Goal: Register for event/course

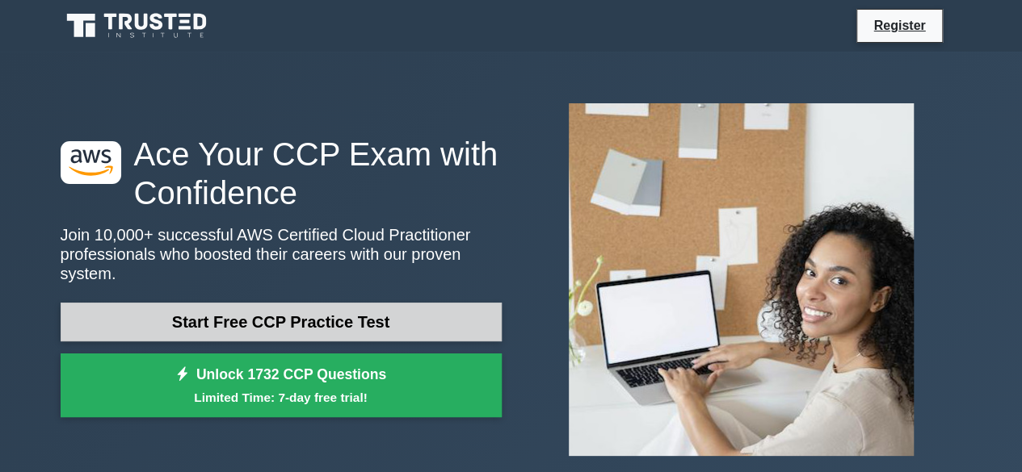
click at [237, 313] on link "Start Free CCP Practice Test" at bounding box center [281, 322] width 441 height 39
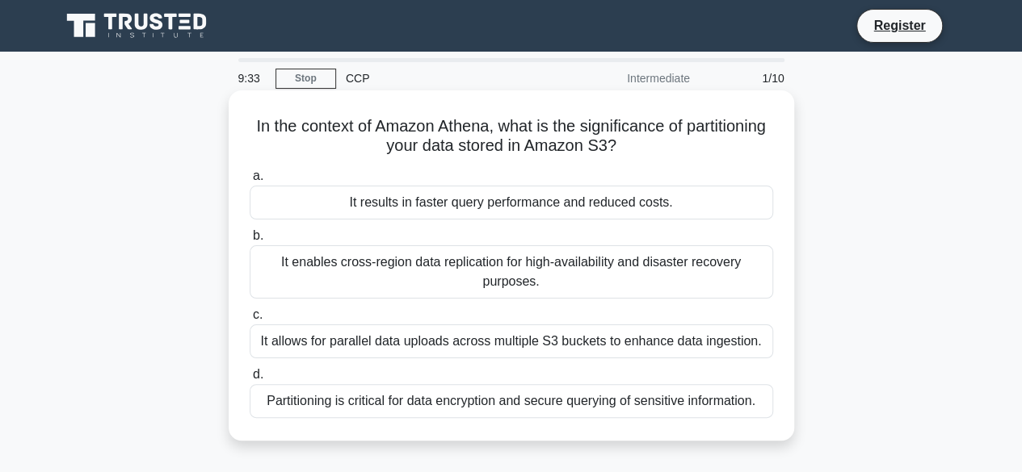
click at [510, 395] on div "Partitioning is critical for data encryption and secure querying of sensitive i…" at bounding box center [511, 401] width 523 height 34
click at [250, 380] on input "d. Partitioning is critical for data encryption and secure querying of sensitiv…" at bounding box center [250, 375] width 0 height 10
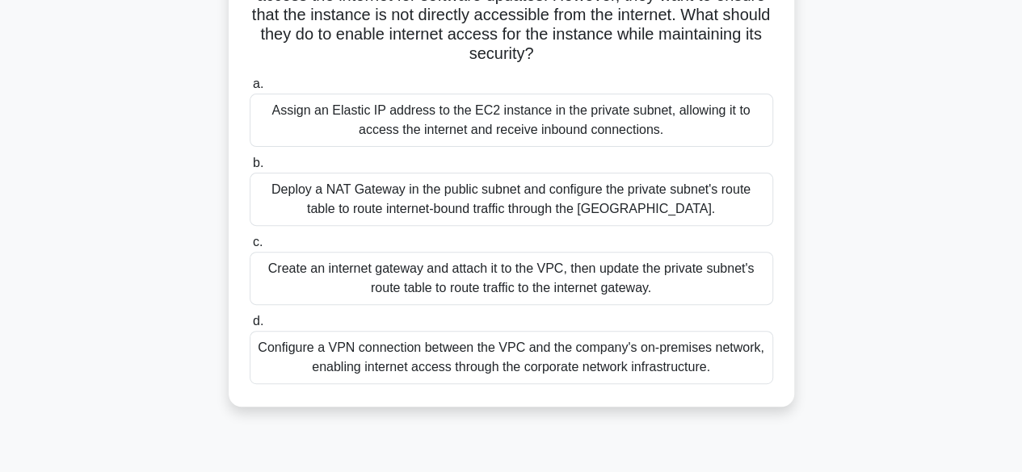
scroll to position [162, 0]
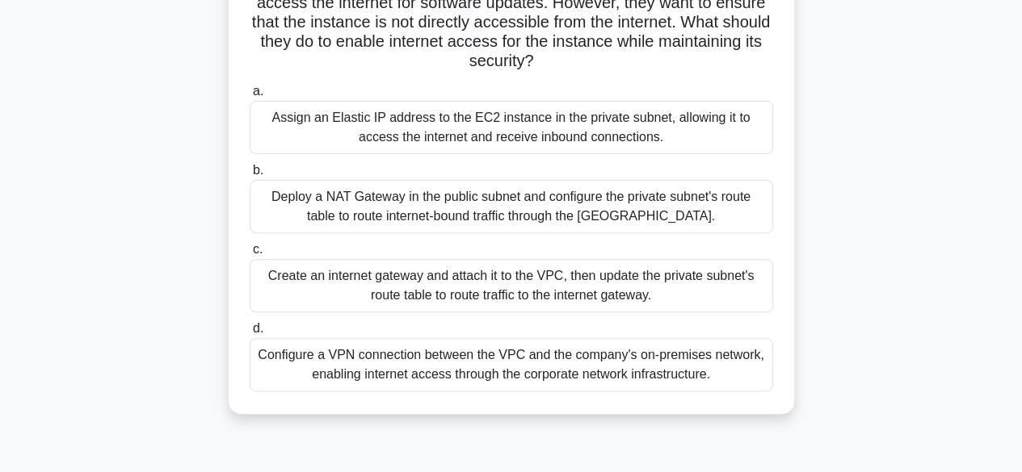
click at [548, 209] on div "Deploy a NAT Gateway in the public subnet and configure the private subnet's ro…" at bounding box center [511, 206] width 523 height 53
click at [250, 176] on input "b. Deploy a NAT Gateway in the public subnet and configure the private subnet's…" at bounding box center [250, 171] width 0 height 10
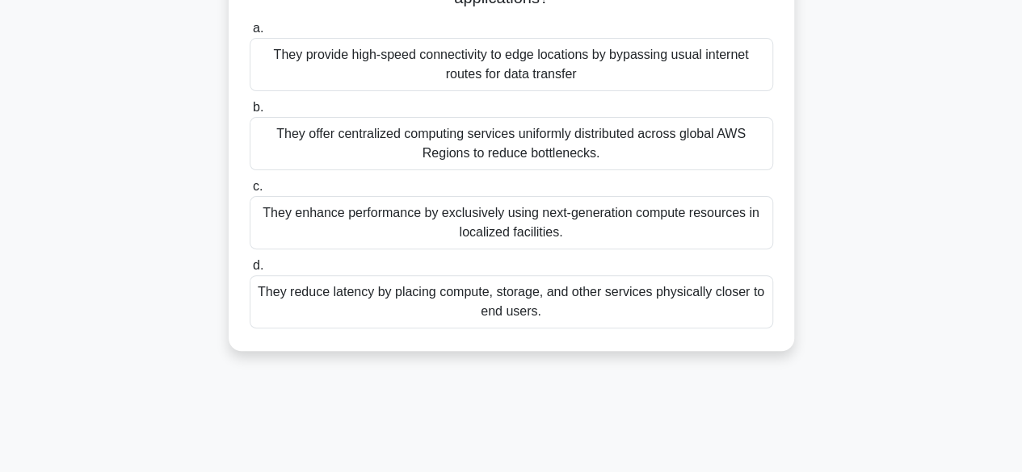
scroll to position [146, 0]
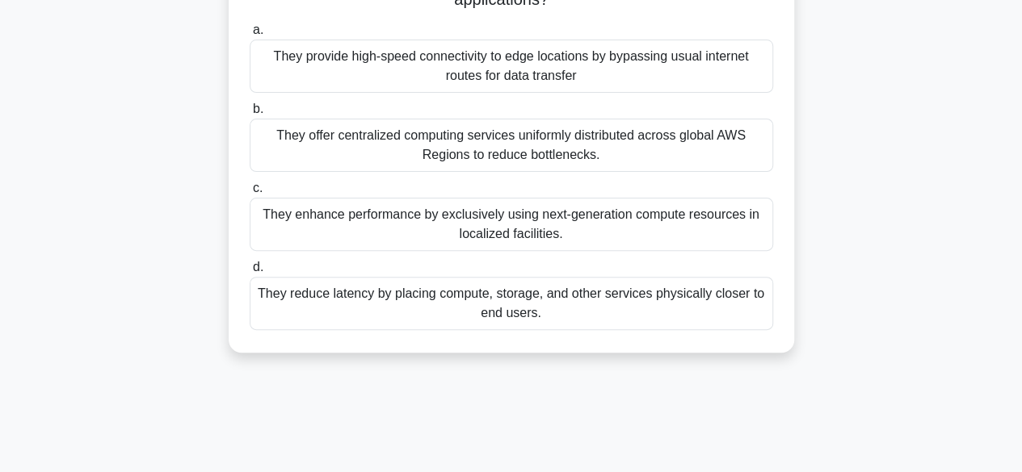
click at [488, 219] on div "They enhance performance by exclusively using next-generation compute resources…" at bounding box center [511, 224] width 523 height 53
click at [250, 194] on input "c. They enhance performance by exclusively using next-generation compute resour…" at bounding box center [250, 188] width 0 height 10
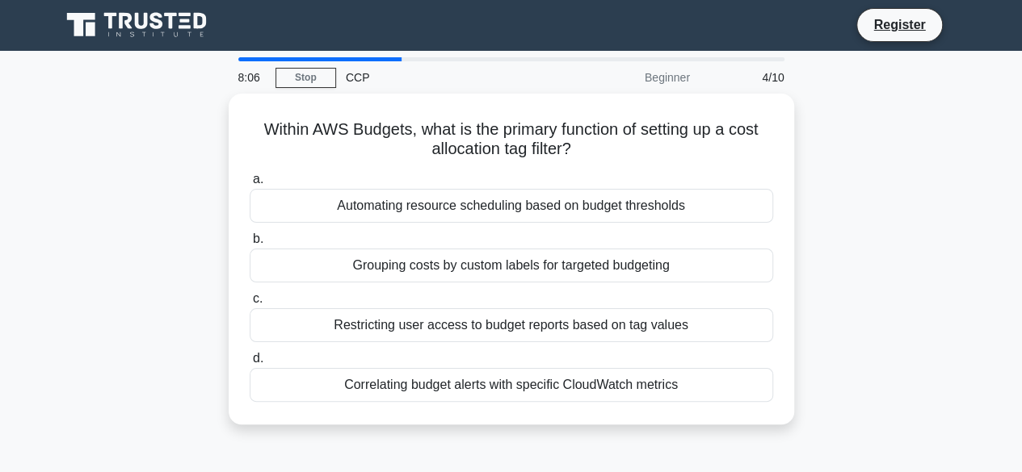
scroll to position [0, 0]
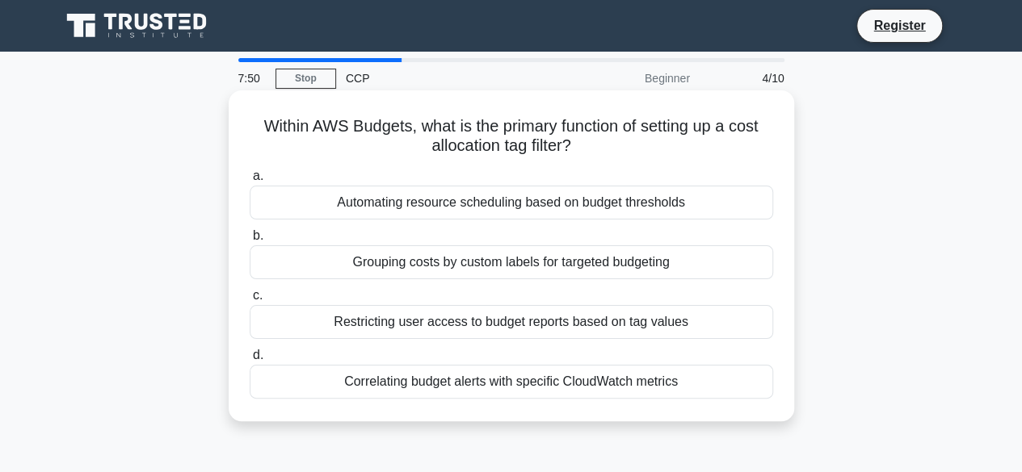
click at [450, 259] on div "Grouping costs by custom labels for targeted budgeting" at bounding box center [511, 262] width 523 height 34
click at [250, 241] on input "b. Grouping costs by custom labels for targeted budgeting" at bounding box center [250, 236] width 0 height 10
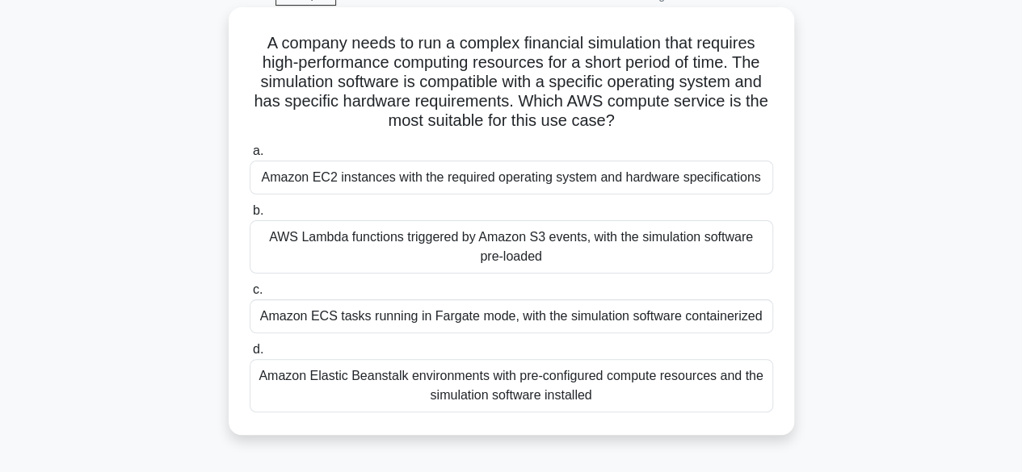
scroll to position [84, 0]
click at [459, 187] on div "Amazon EC2 instances with the required operating system and hardware specificat…" at bounding box center [511, 177] width 523 height 34
click at [250, 156] on input "a. Amazon EC2 instances with the required operating system and hardware specifi…" at bounding box center [250, 150] width 0 height 10
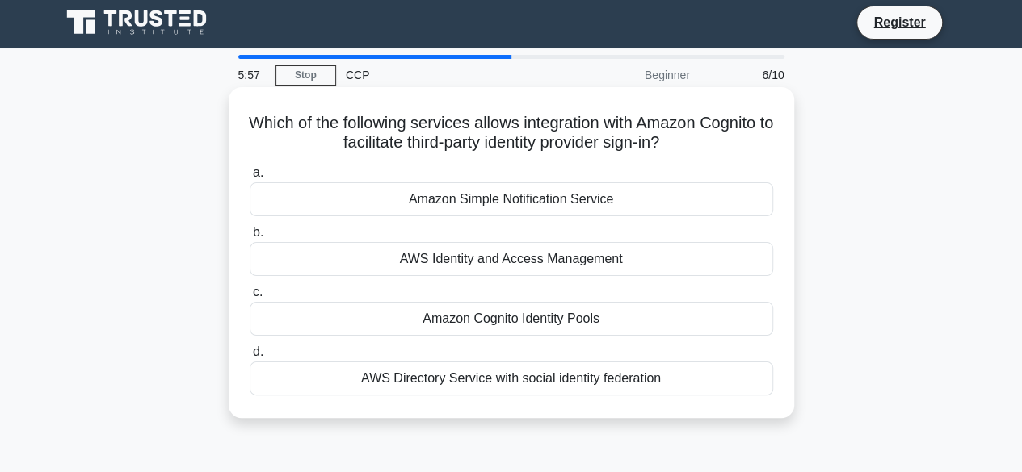
scroll to position [0, 0]
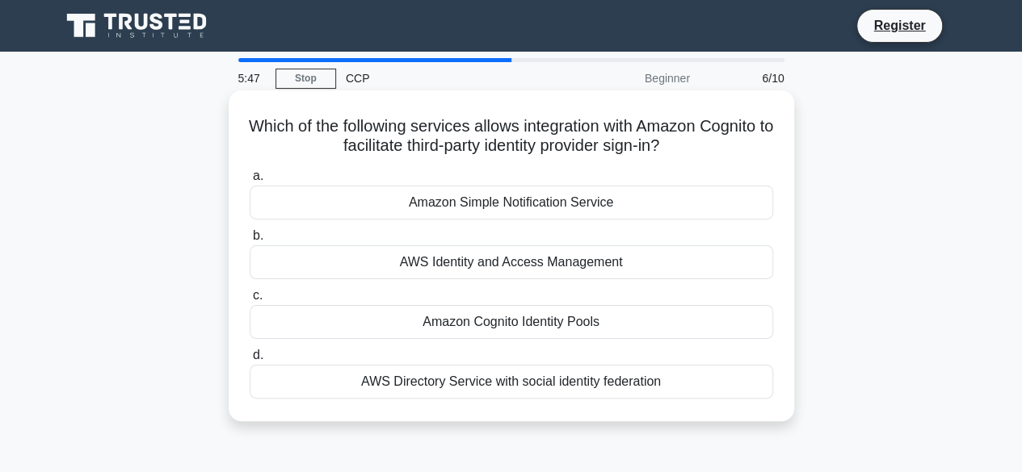
click at [496, 324] on div "Amazon Cognito Identity Pools" at bounding box center [511, 322] width 523 height 34
click at [250, 301] on input "c. Amazon Cognito Identity Pools" at bounding box center [250, 296] width 0 height 10
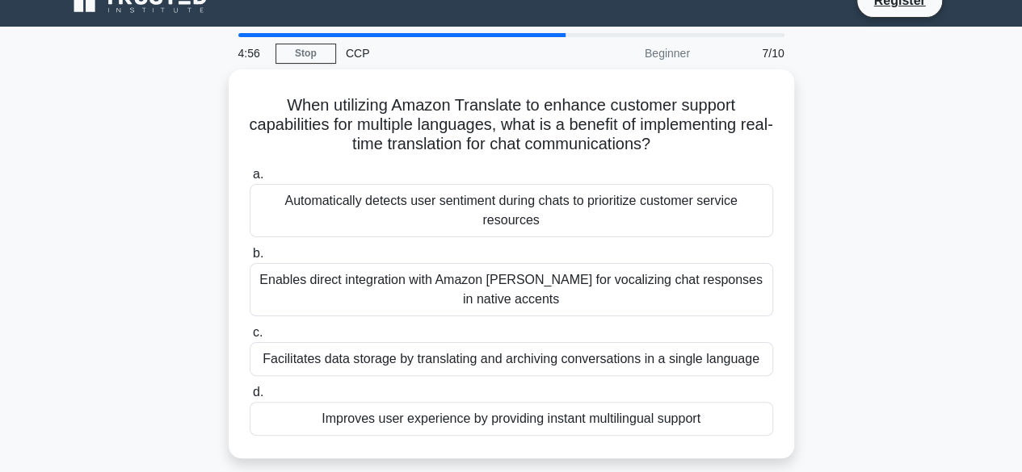
scroll to position [24, 0]
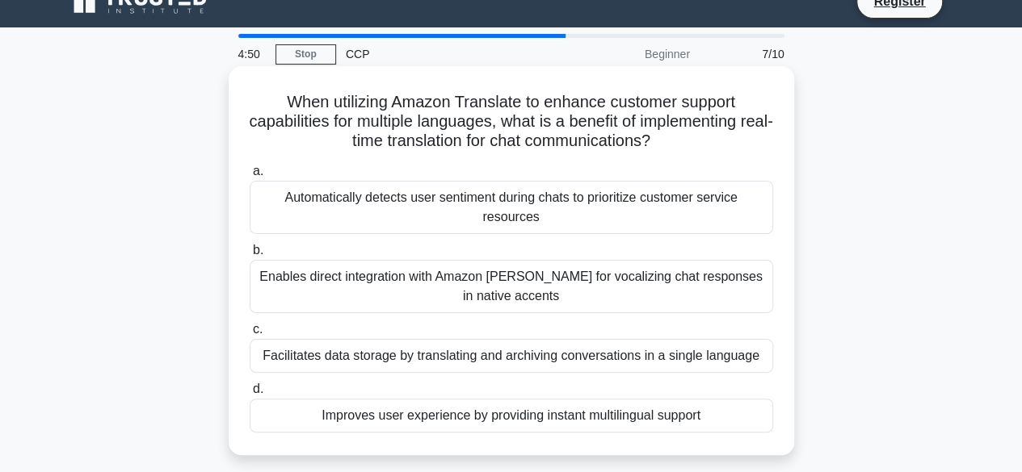
click at [514, 224] on div "Automatically detects user sentiment during chats to prioritize customer servic…" at bounding box center [511, 207] width 523 height 53
click at [250, 177] on input "a. Automatically detects user sentiment during chats to prioritize customer ser…" at bounding box center [250, 171] width 0 height 10
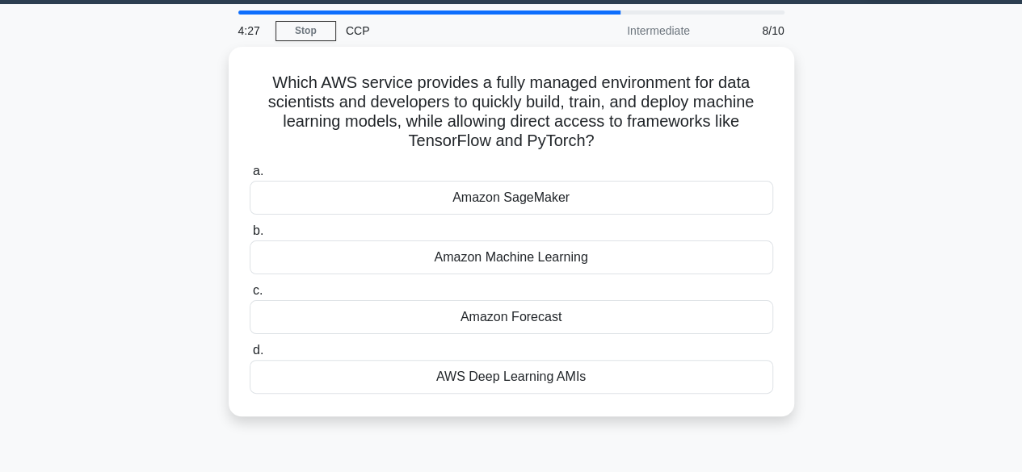
scroll to position [48, 0]
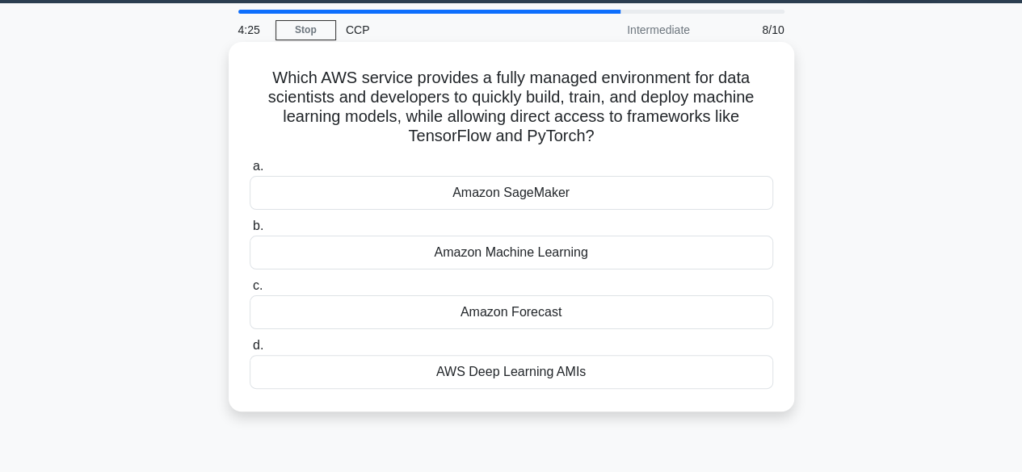
click at [509, 250] on div "Amazon Machine Learning" at bounding box center [511, 253] width 523 height 34
click at [250, 232] on input "b. Amazon Machine Learning" at bounding box center [250, 226] width 0 height 10
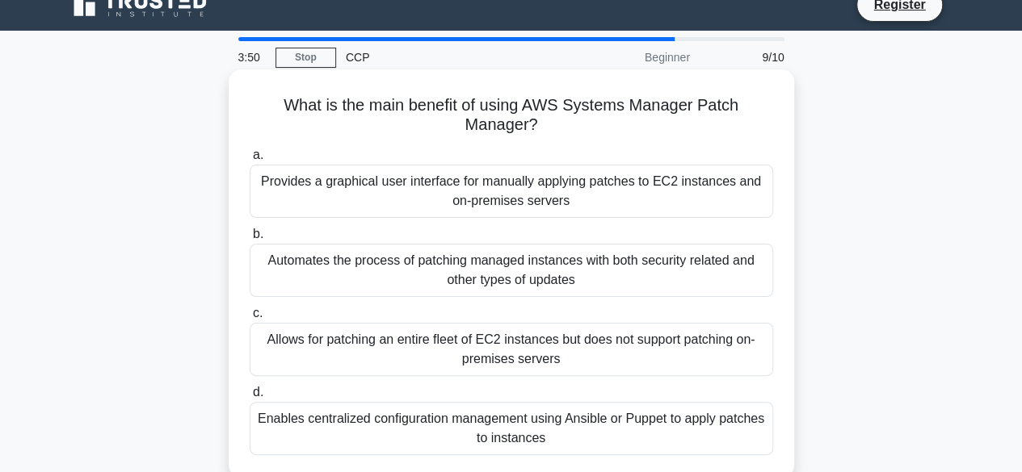
scroll to position [19, 0]
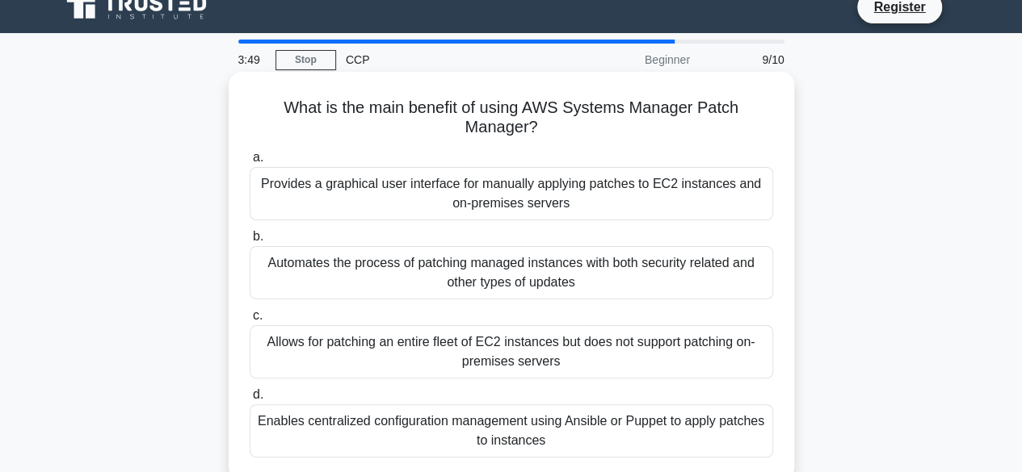
click at [522, 200] on div "Provides a graphical user interface for manually applying patches to EC2 instan…" at bounding box center [511, 193] width 523 height 53
click at [250, 163] on input "a. Provides a graphical user interface for manually applying patches to EC2 ins…" at bounding box center [250, 158] width 0 height 10
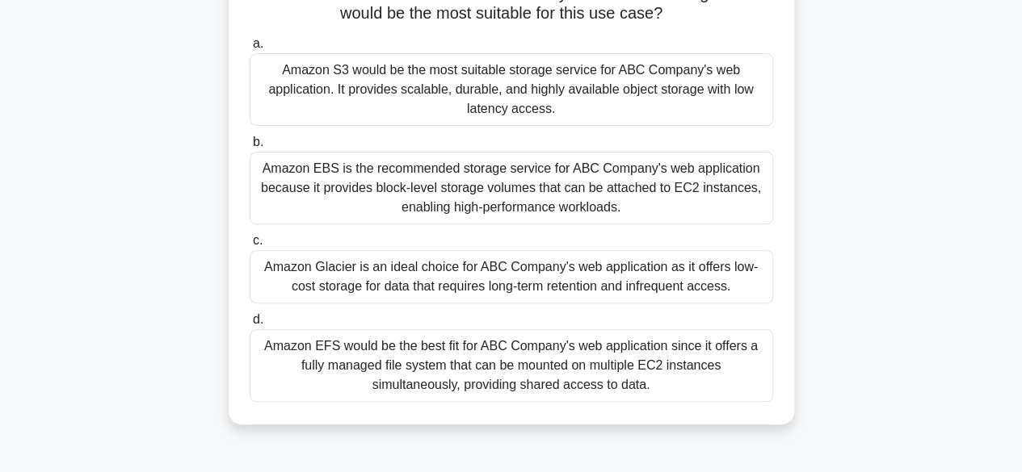
scroll to position [191, 0]
click at [450, 182] on div "Amazon EBS is the recommended storage service for ABC Company's web application…" at bounding box center [511, 187] width 523 height 73
click at [250, 147] on input "b. Amazon EBS is the recommended storage service for ABC Company's web applicat…" at bounding box center [250, 141] width 0 height 10
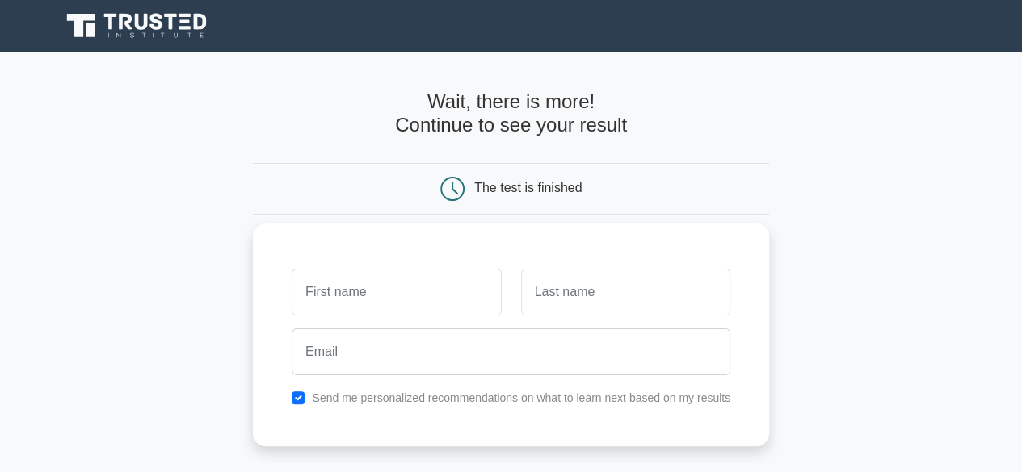
click at [359, 281] on input "text" at bounding box center [396, 292] width 209 height 47
type input "[PERSON_NAME]"
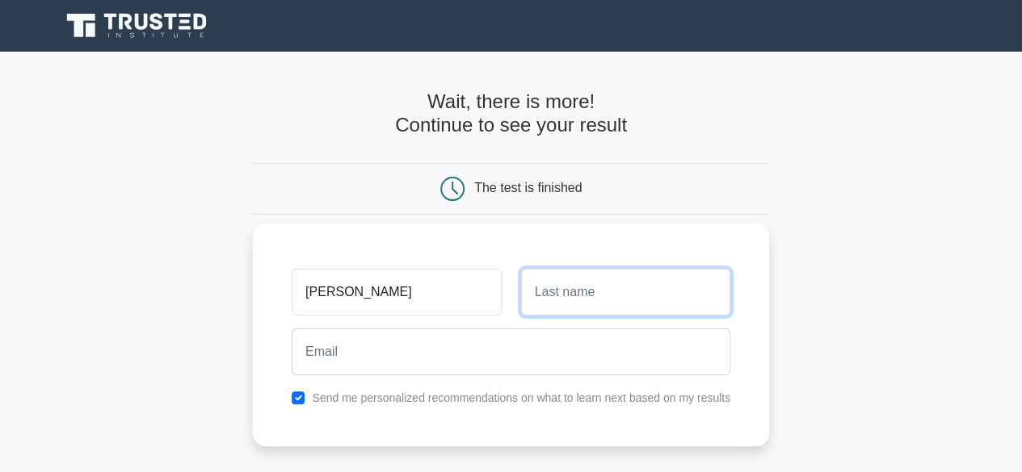
click at [568, 284] on input "text" at bounding box center [625, 292] width 209 height 47
type input "[PERSON_NAME]"
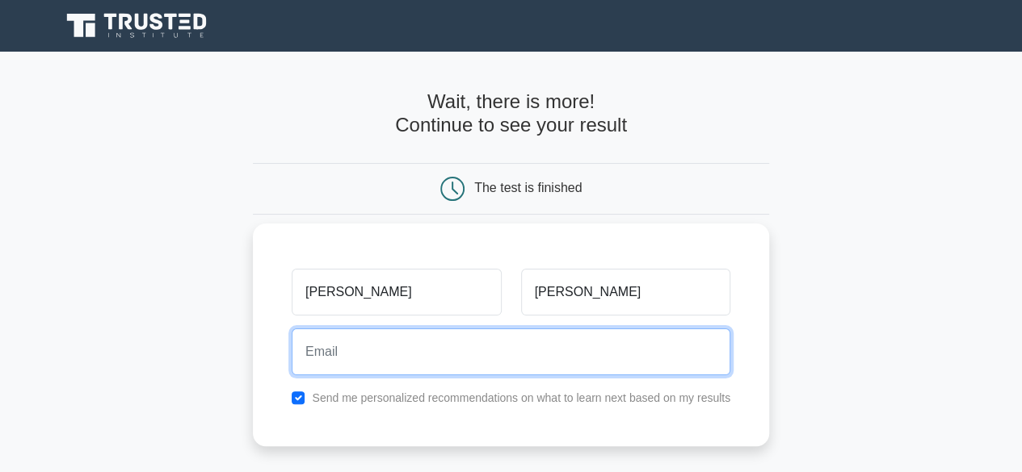
click at [354, 356] on input "email" at bounding box center [511, 352] width 439 height 47
type input "[EMAIL_ADDRESS][DOMAIN_NAME]"
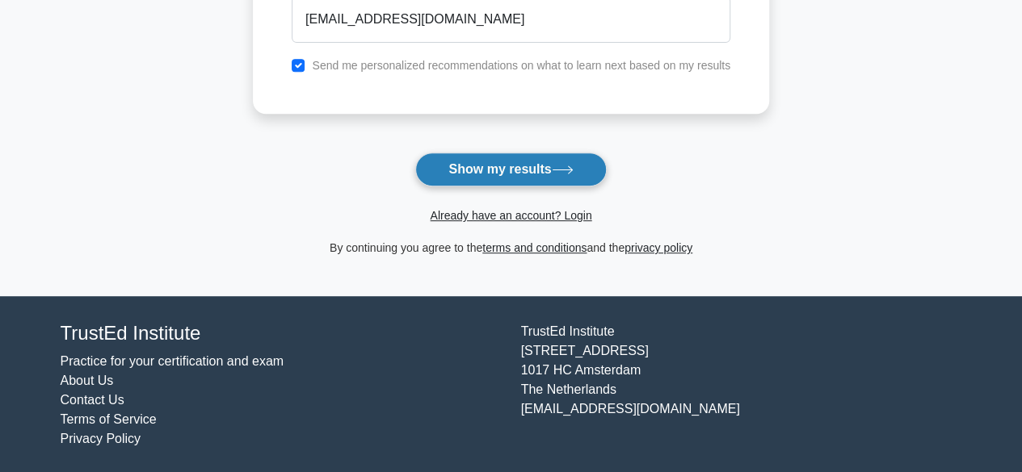
click at [489, 178] on button "Show my results" at bounding box center [510, 170] width 191 height 34
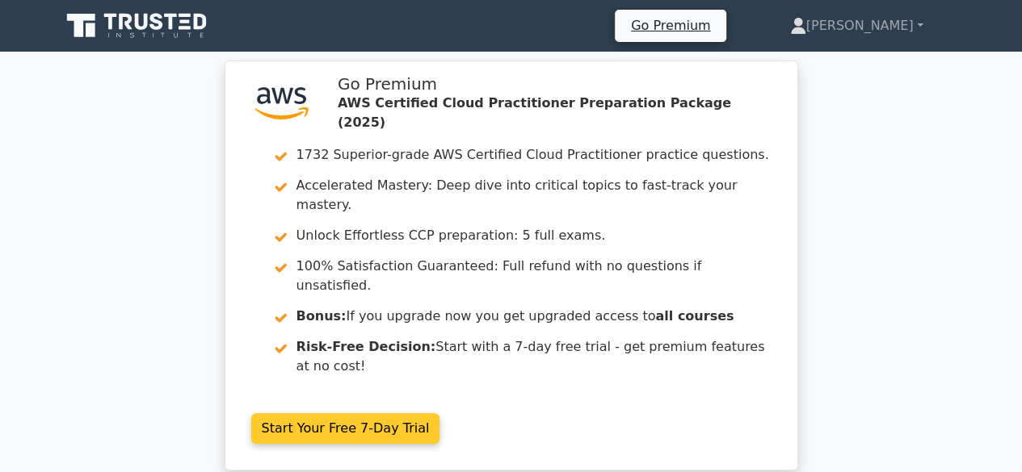
click at [410, 413] on link "Start Your Free 7-Day Trial" at bounding box center [345, 428] width 189 height 31
